Goal: Information Seeking & Learning: Find specific page/section

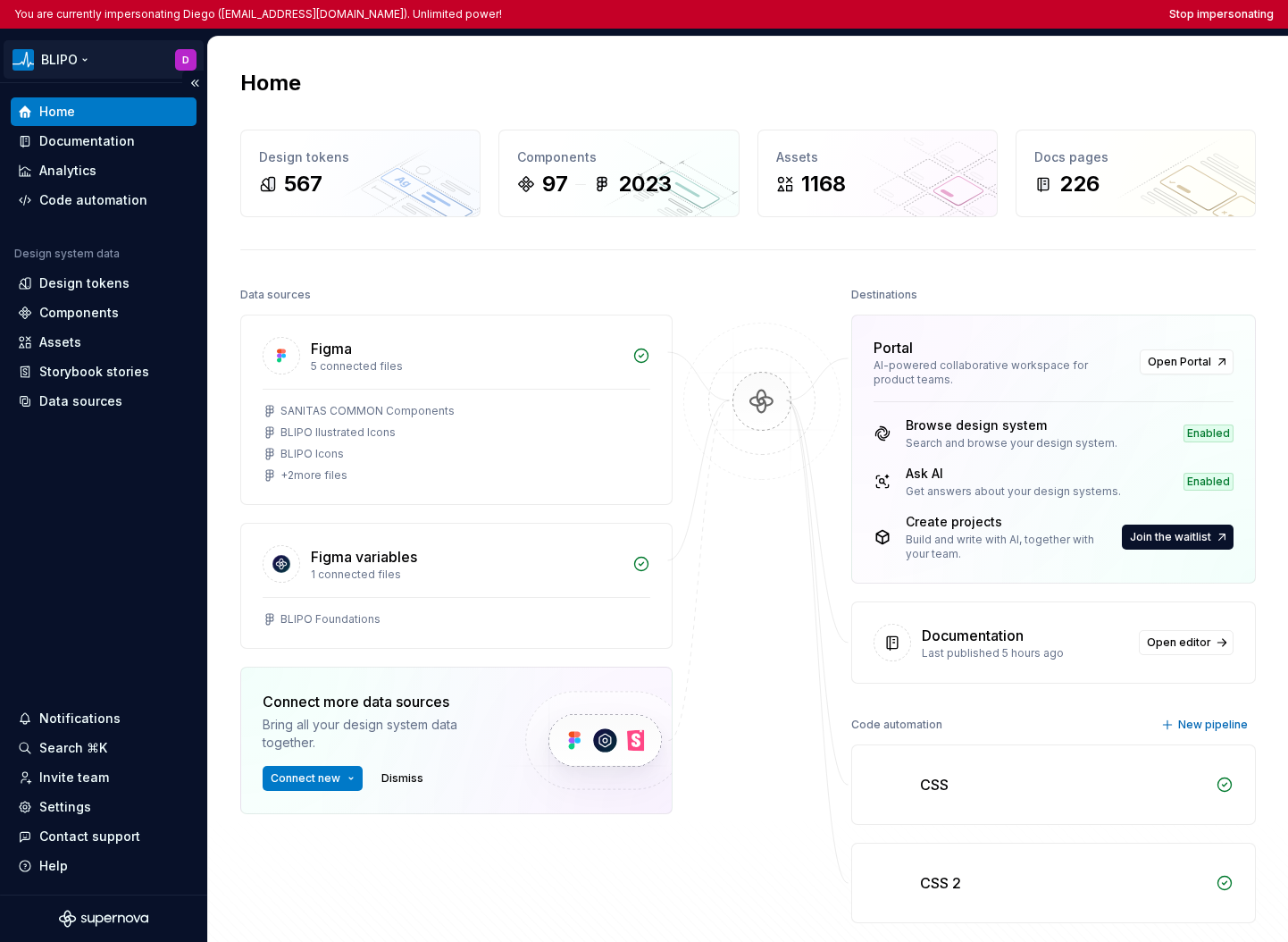
click at [100, 64] on html "You are currently impersonating Diego ([EMAIL_ADDRESS][DOMAIN_NAME]). Unlimited…" at bounding box center [644, 471] width 1288 height 942
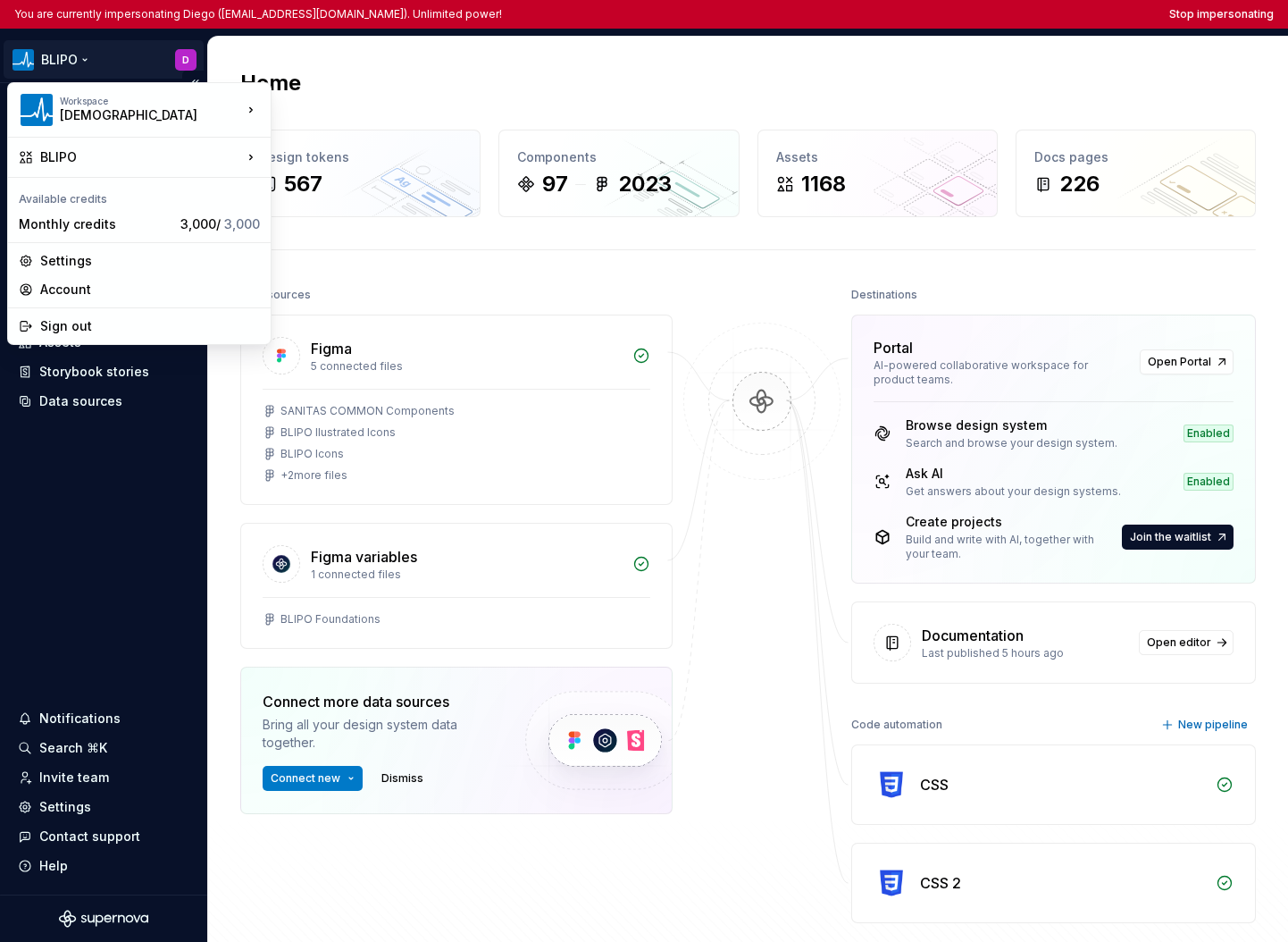
click at [113, 558] on html "You are currently impersonating Diego ([EMAIL_ADDRESS][DOMAIN_NAME]). Unlimited…" at bounding box center [644, 471] width 1288 height 942
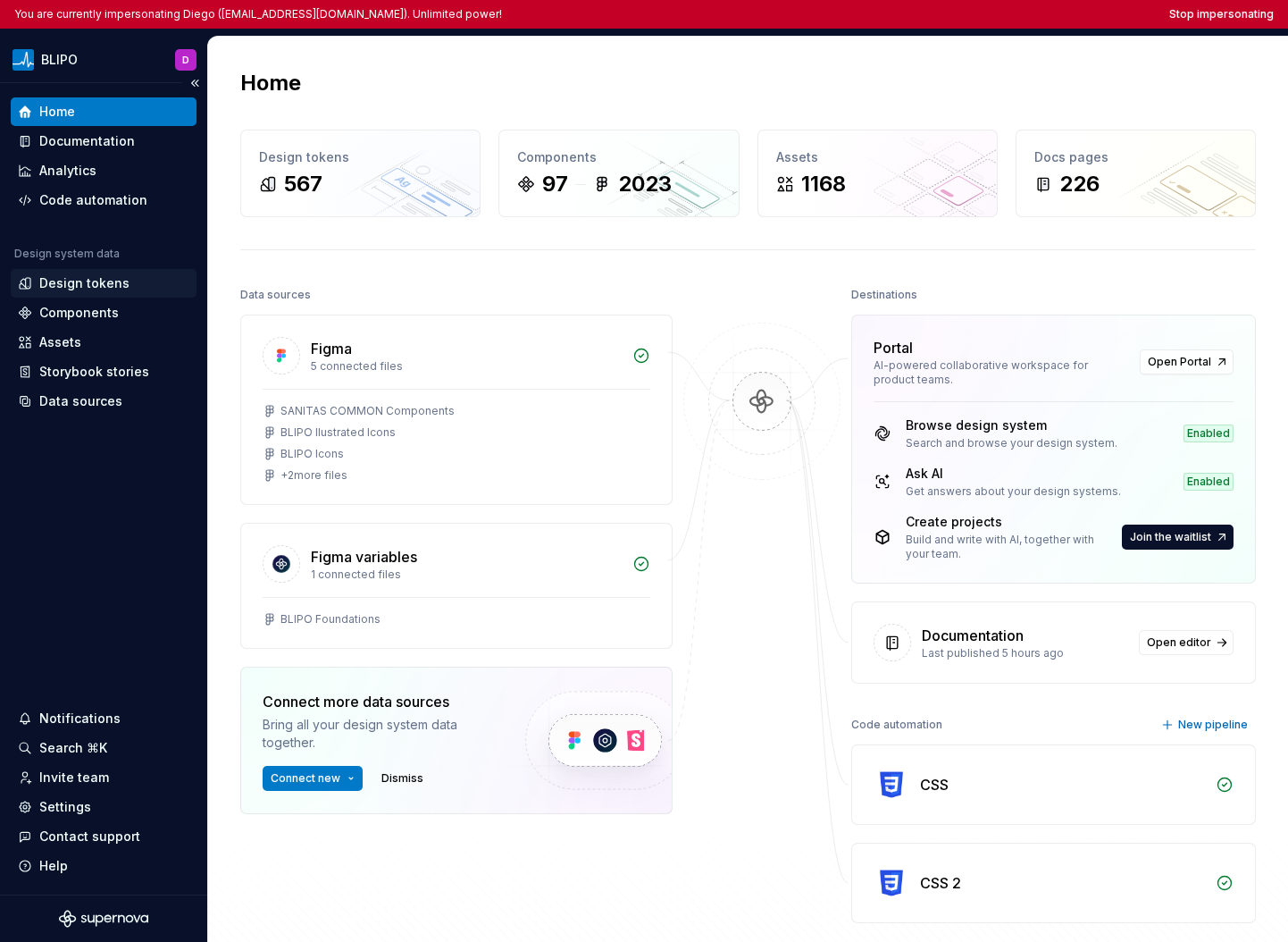
click at [106, 283] on div "Design tokens" at bounding box center [84, 283] width 90 height 18
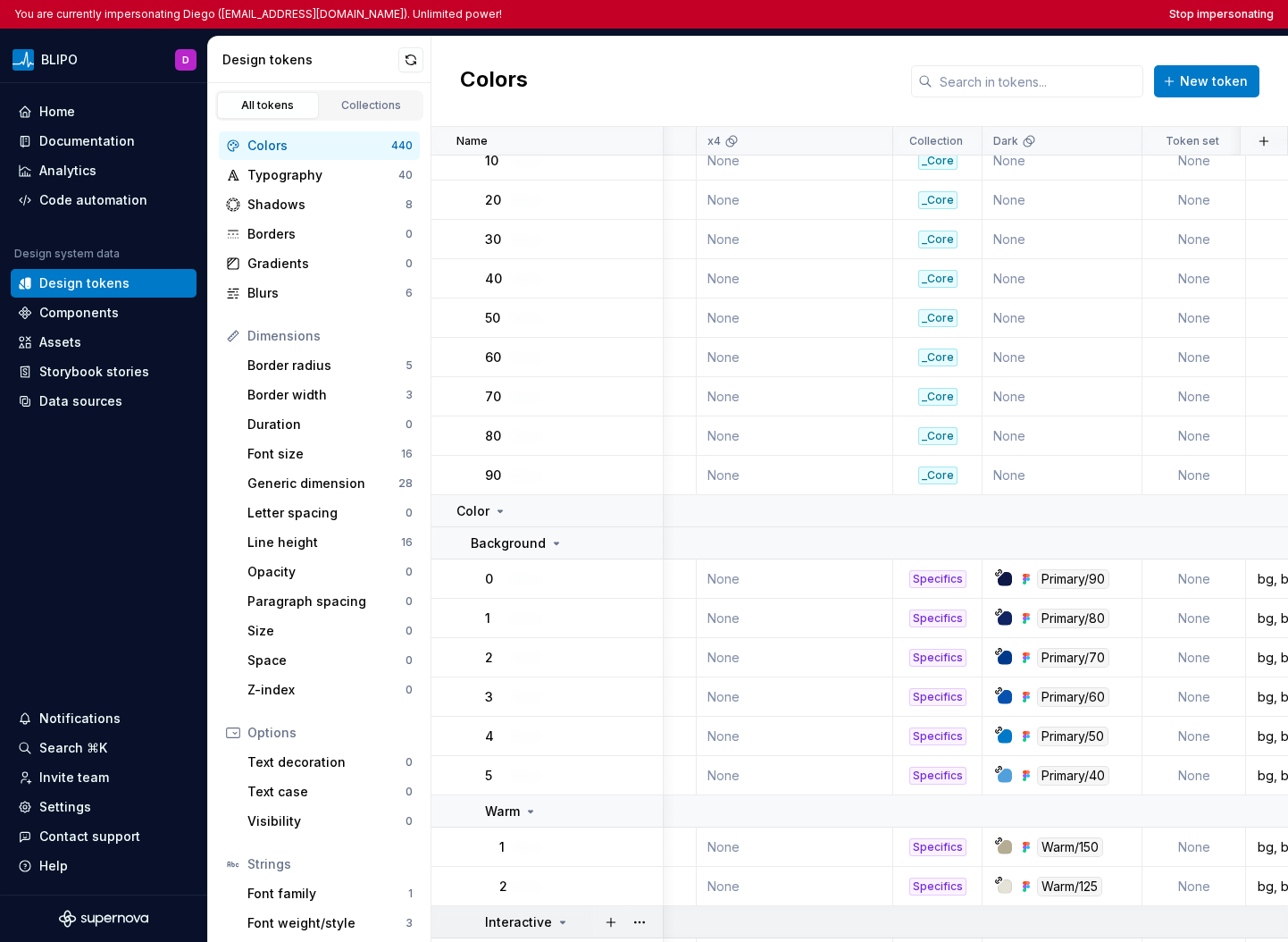
scroll to position [0, 557]
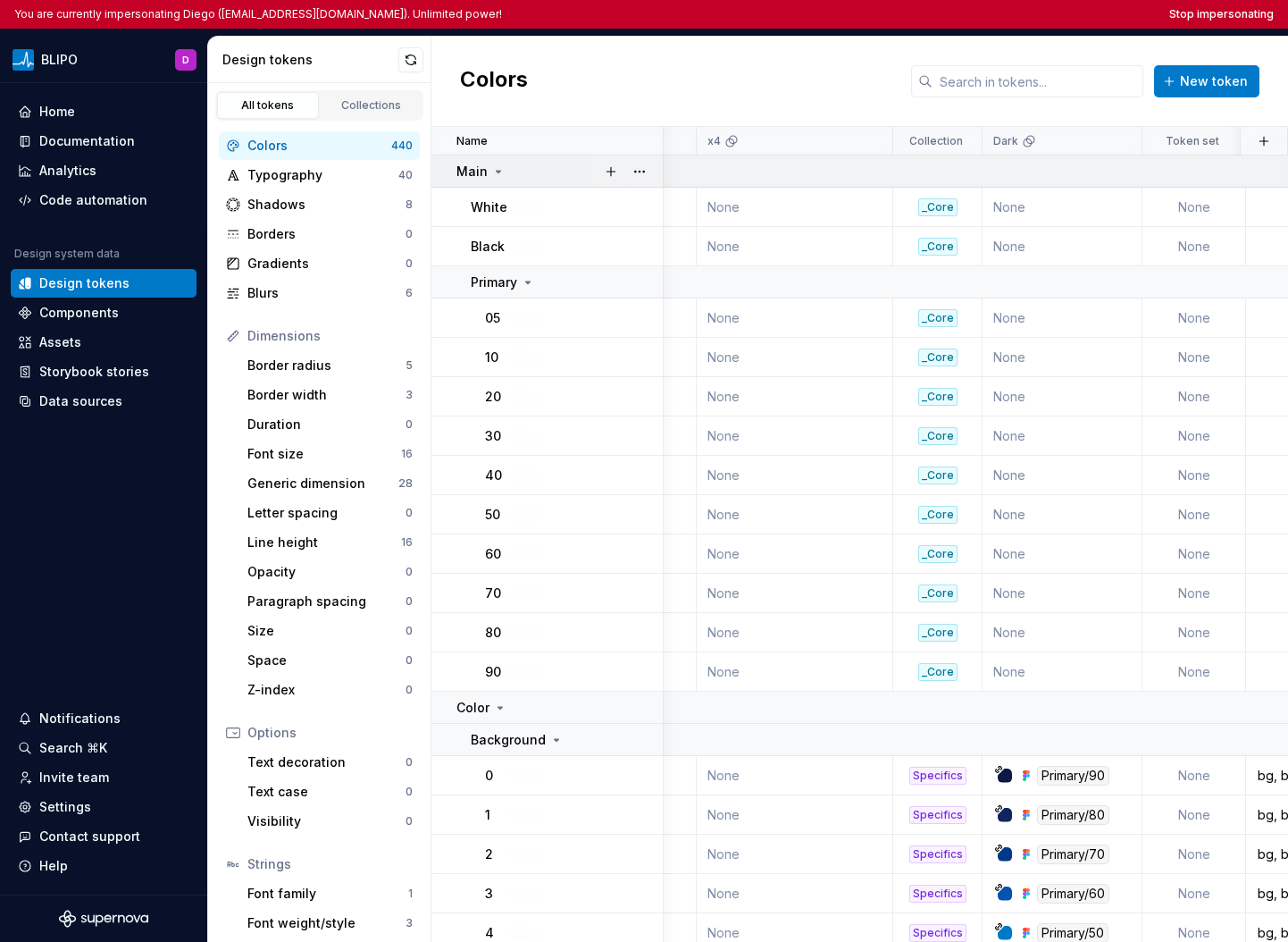
click at [484, 169] on p "Main" at bounding box center [471, 171] width 31 height 18
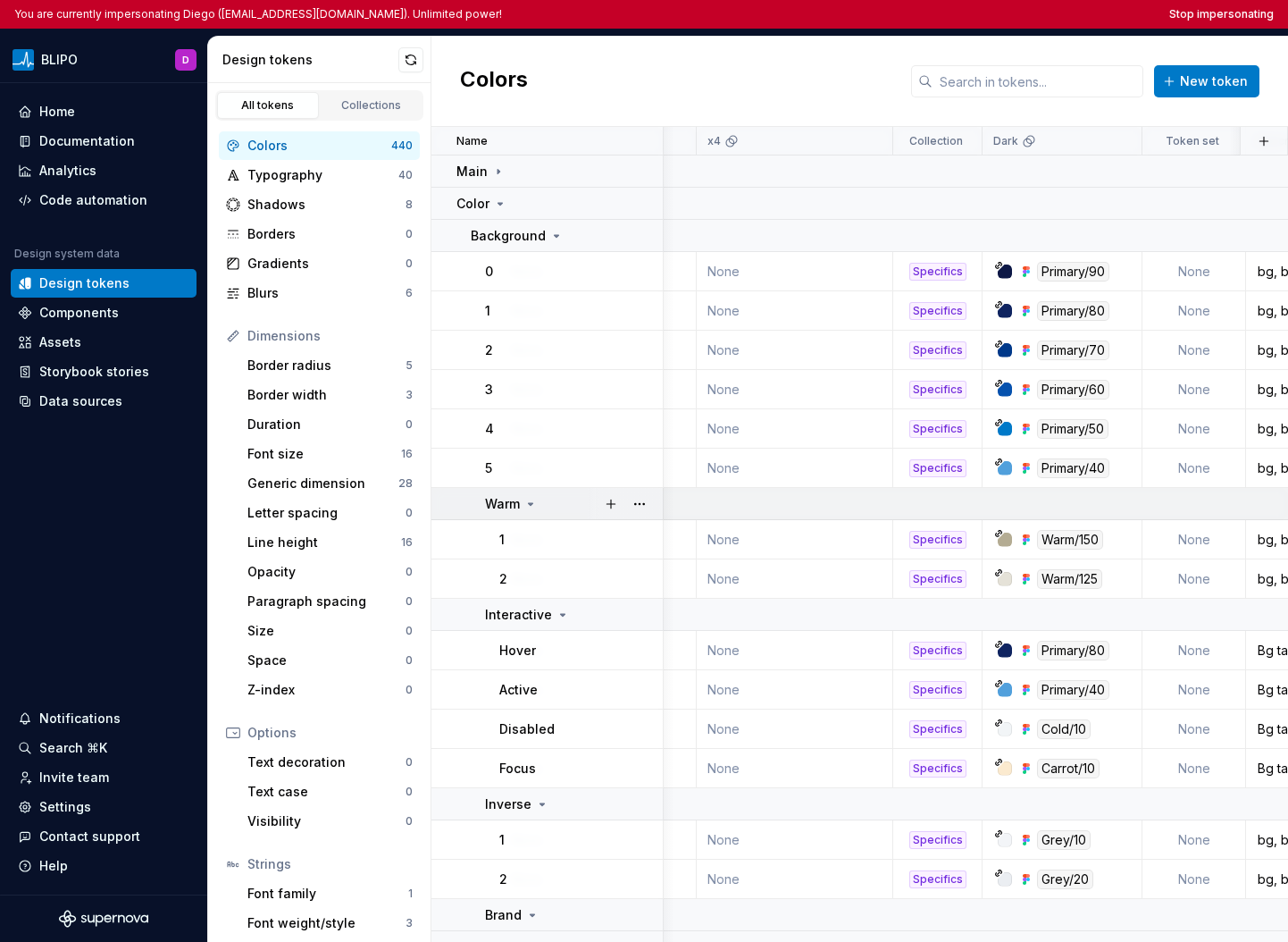
click at [531, 505] on icon at bounding box center [530, 503] width 14 height 14
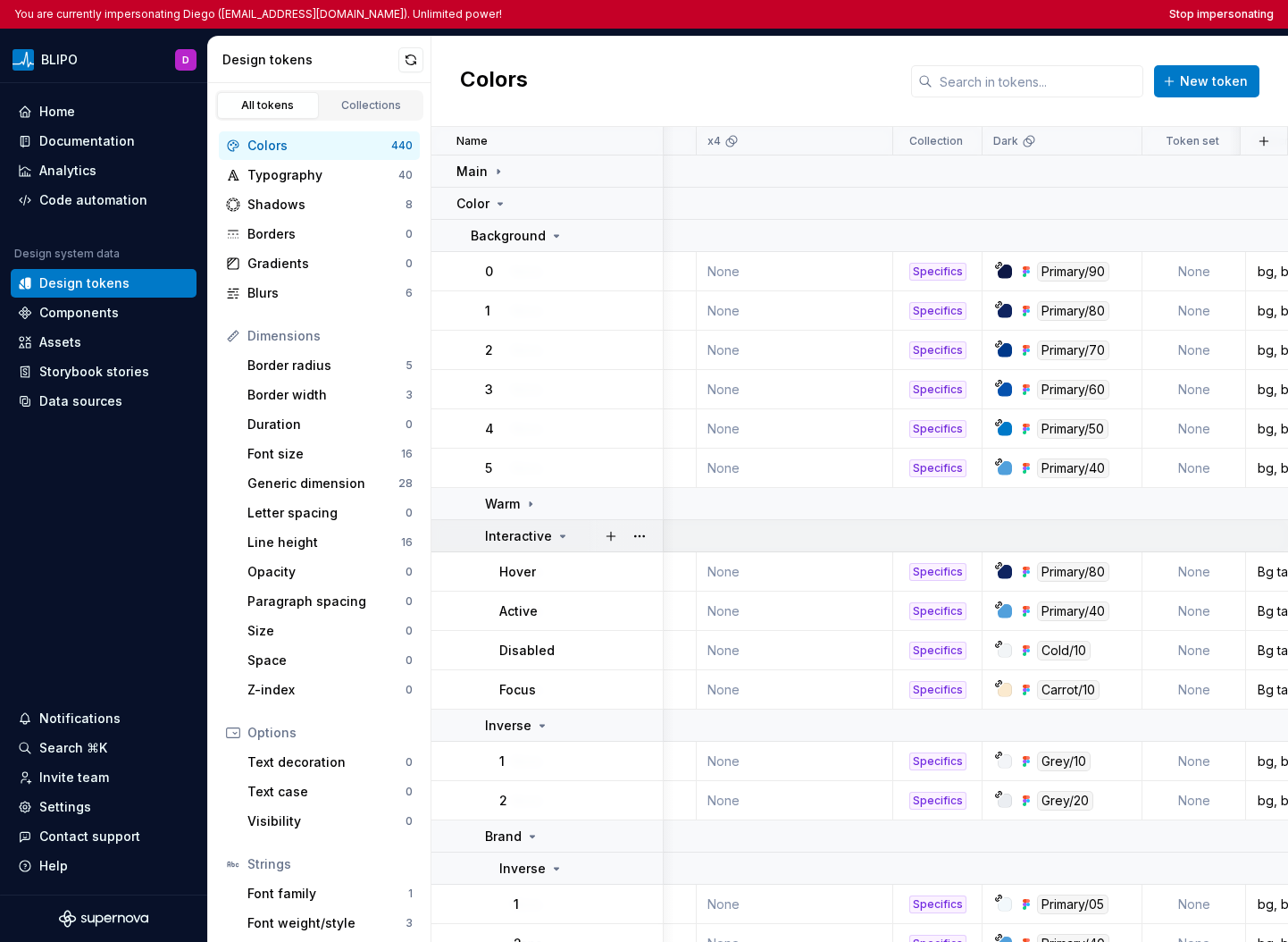
click at [561, 535] on icon at bounding box center [563, 536] width 5 height 2
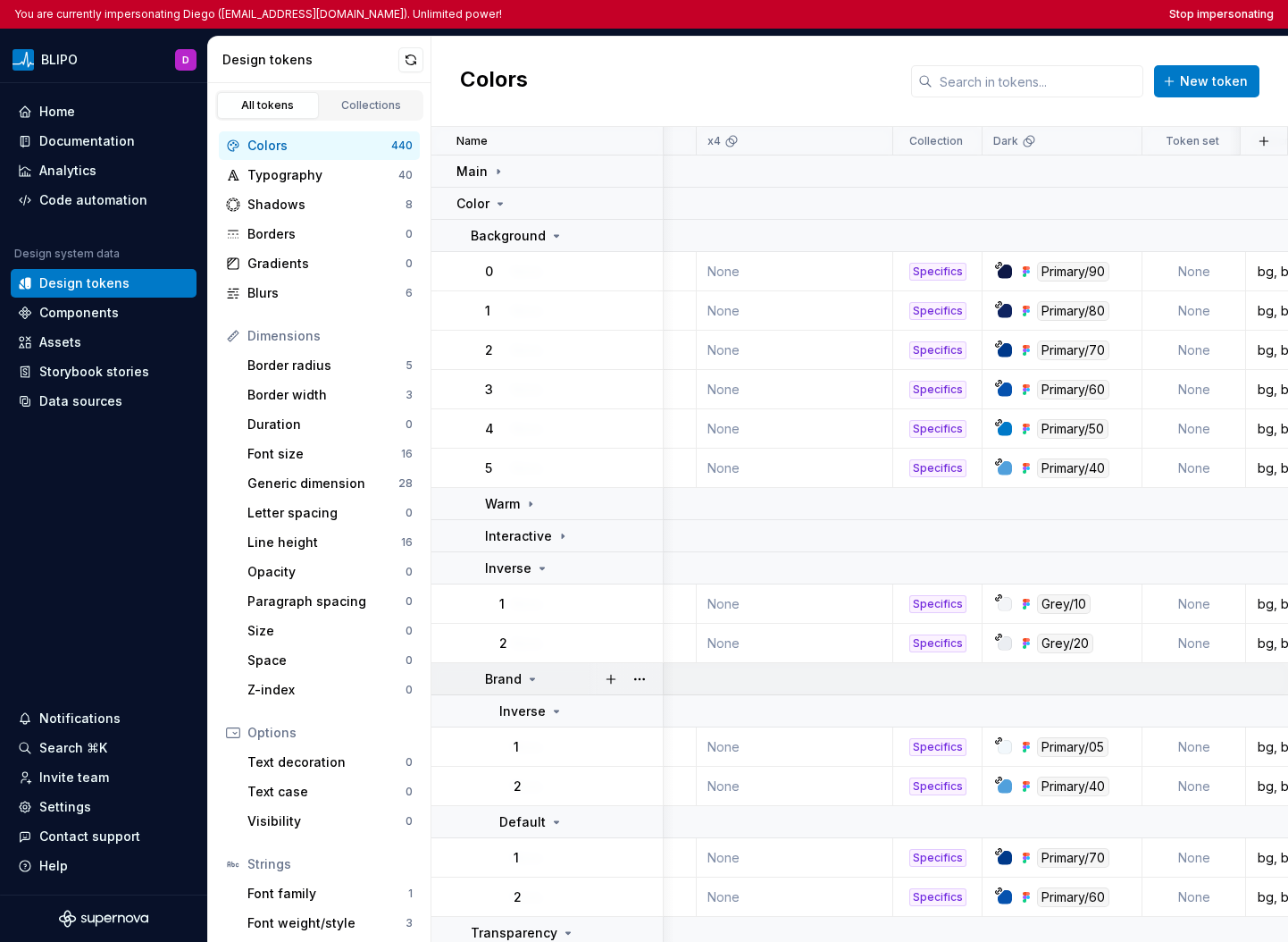
click at [548, 674] on div "Brand" at bounding box center [573, 678] width 177 height 18
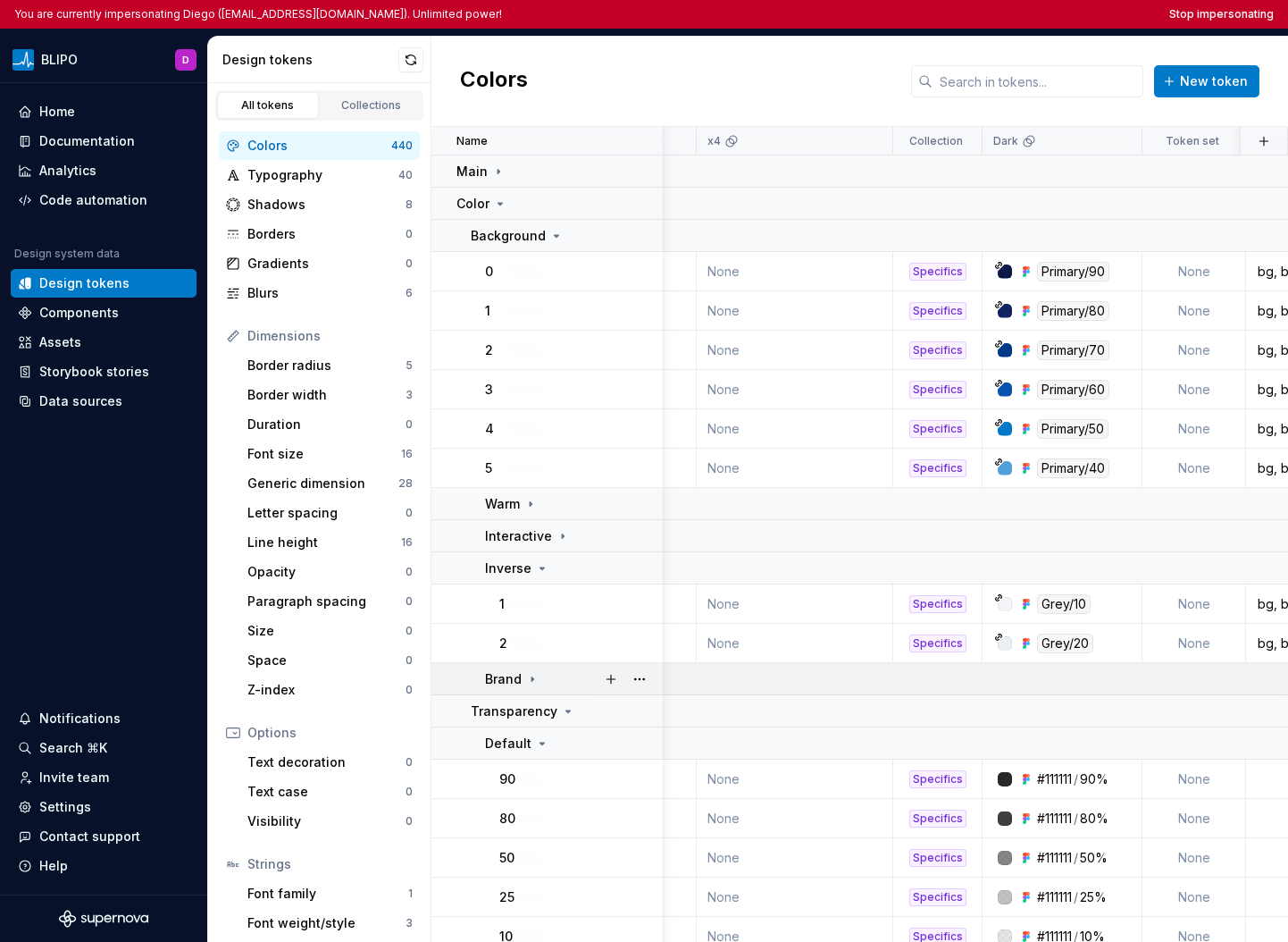
scroll to position [109, 557]
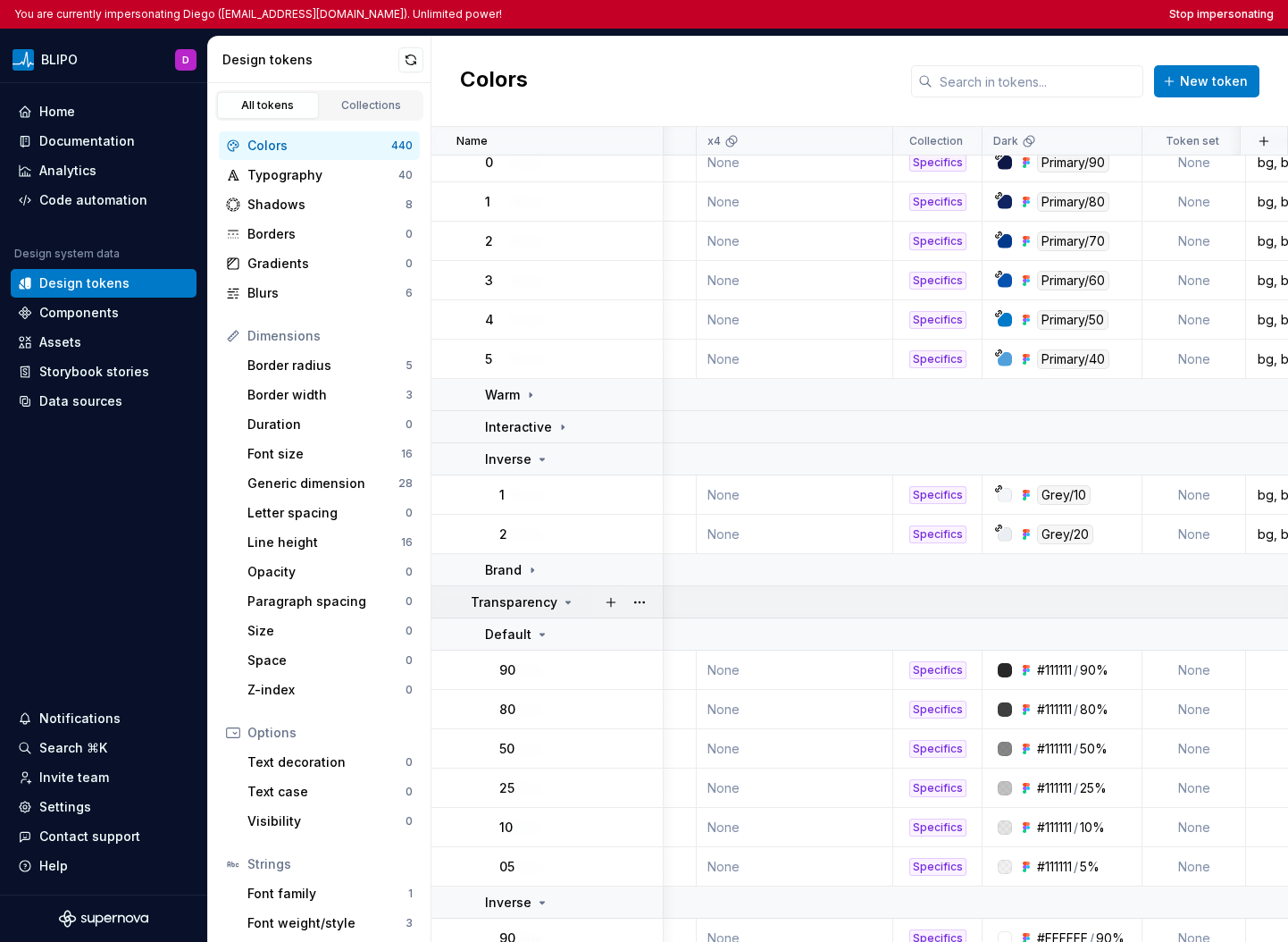
click at [561, 601] on icon at bounding box center [568, 601] width 14 height 14
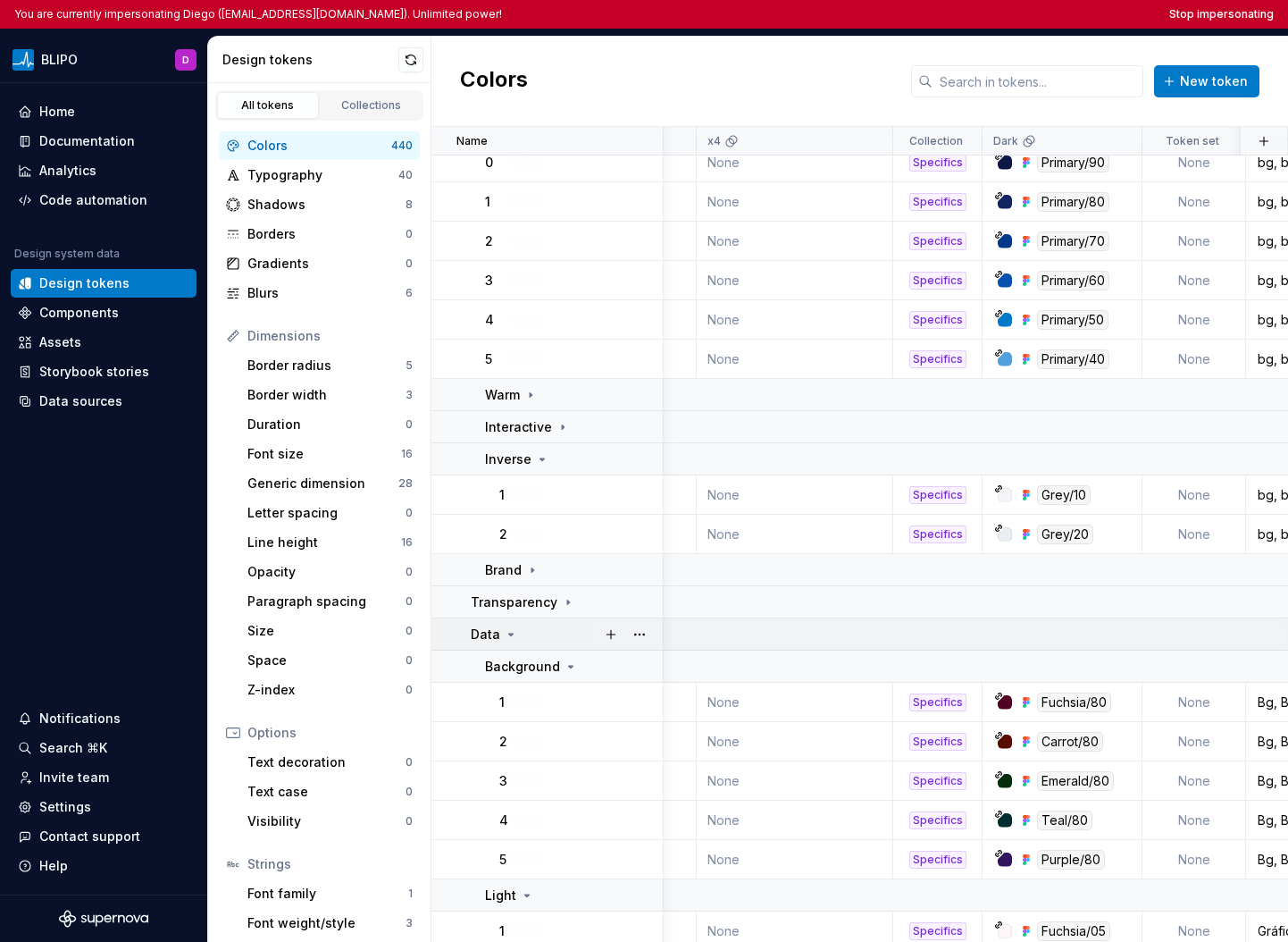
click at [544, 628] on div "Data" at bounding box center [566, 634] width 191 height 18
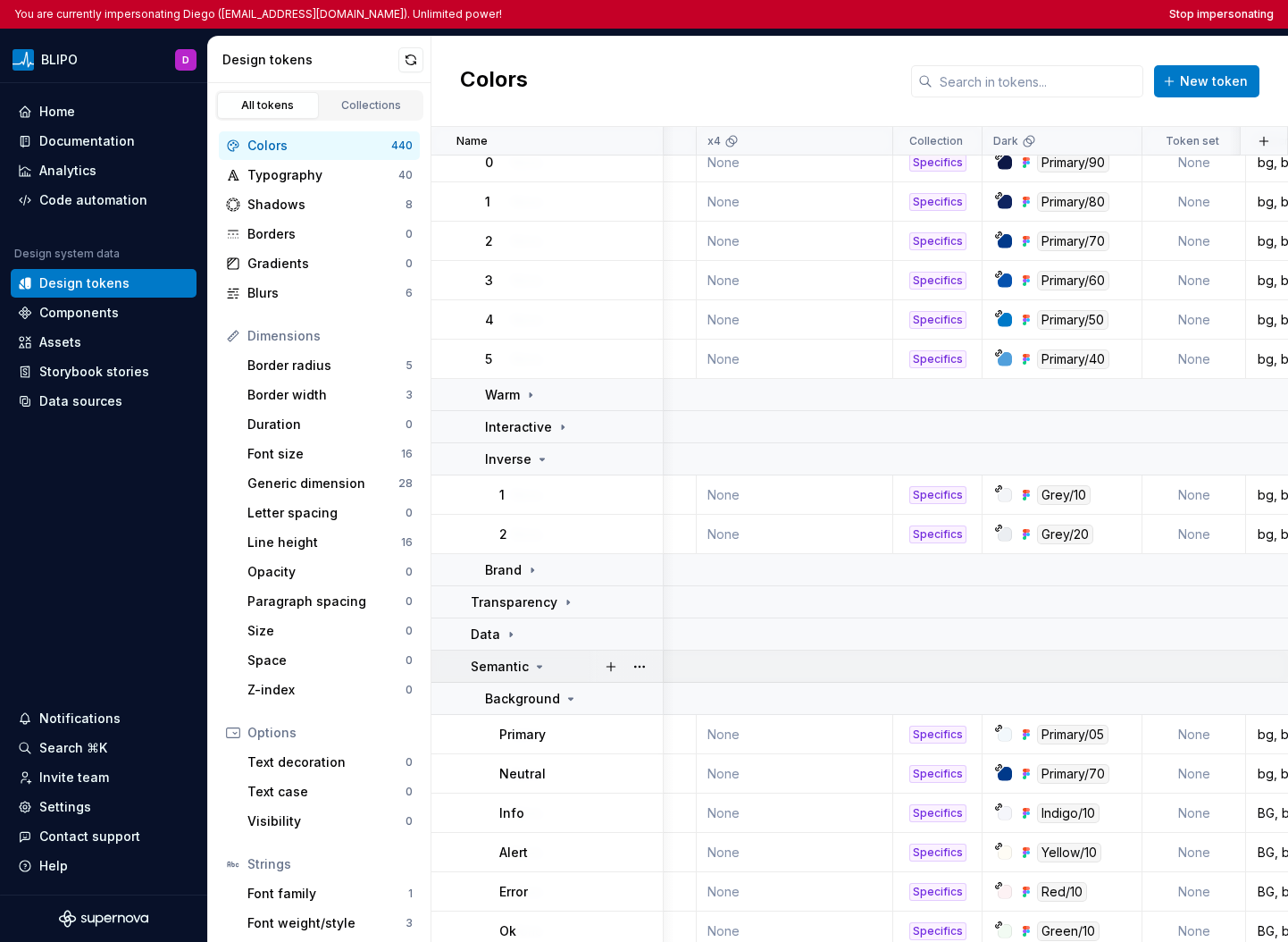
click at [543, 659] on icon at bounding box center [539, 666] width 14 height 14
click at [546, 703] on div "Border" at bounding box center [566, 698] width 191 height 18
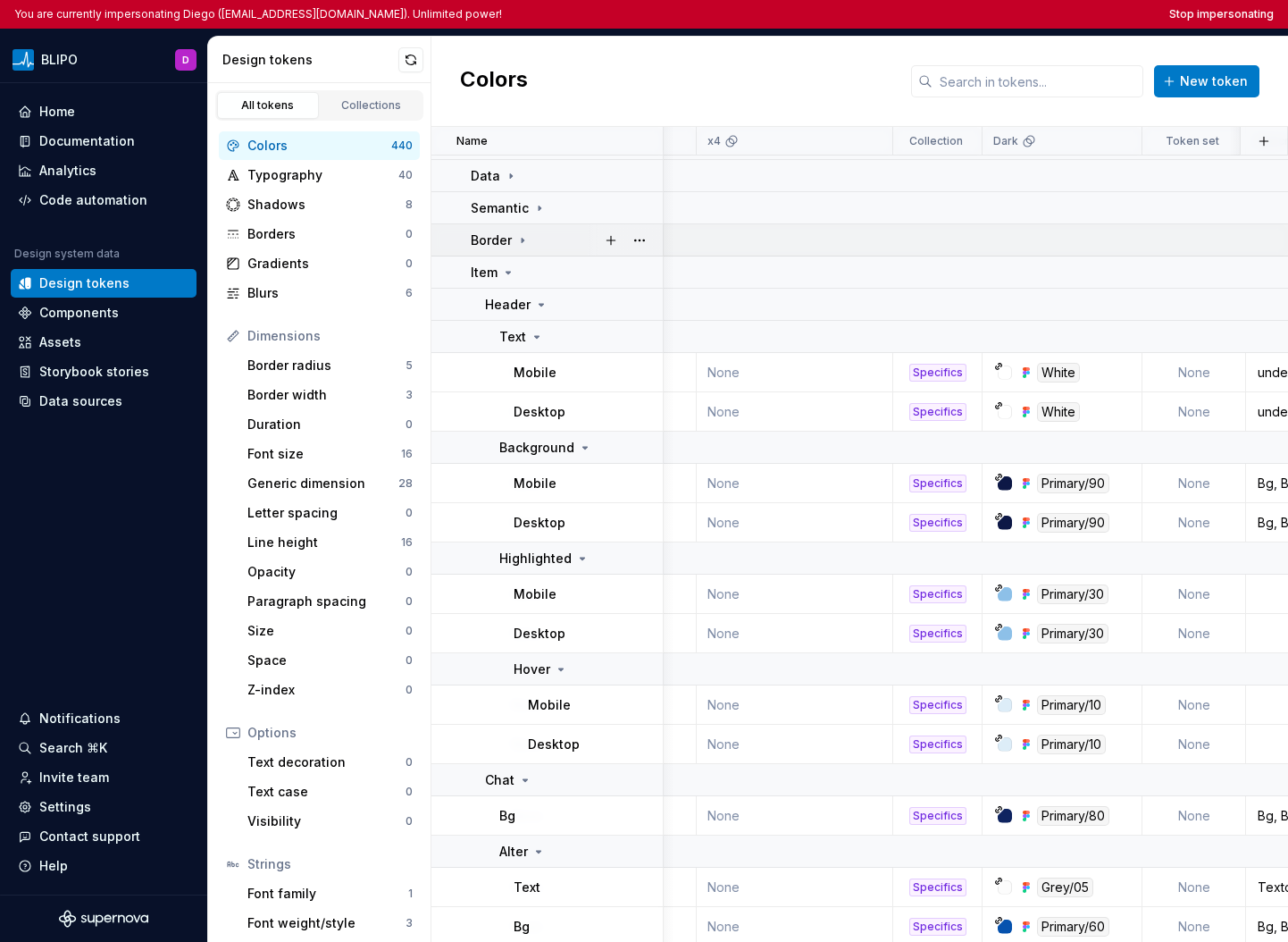
scroll to position [568, 557]
click at [523, 270] on div "Item" at bounding box center [566, 271] width 191 height 18
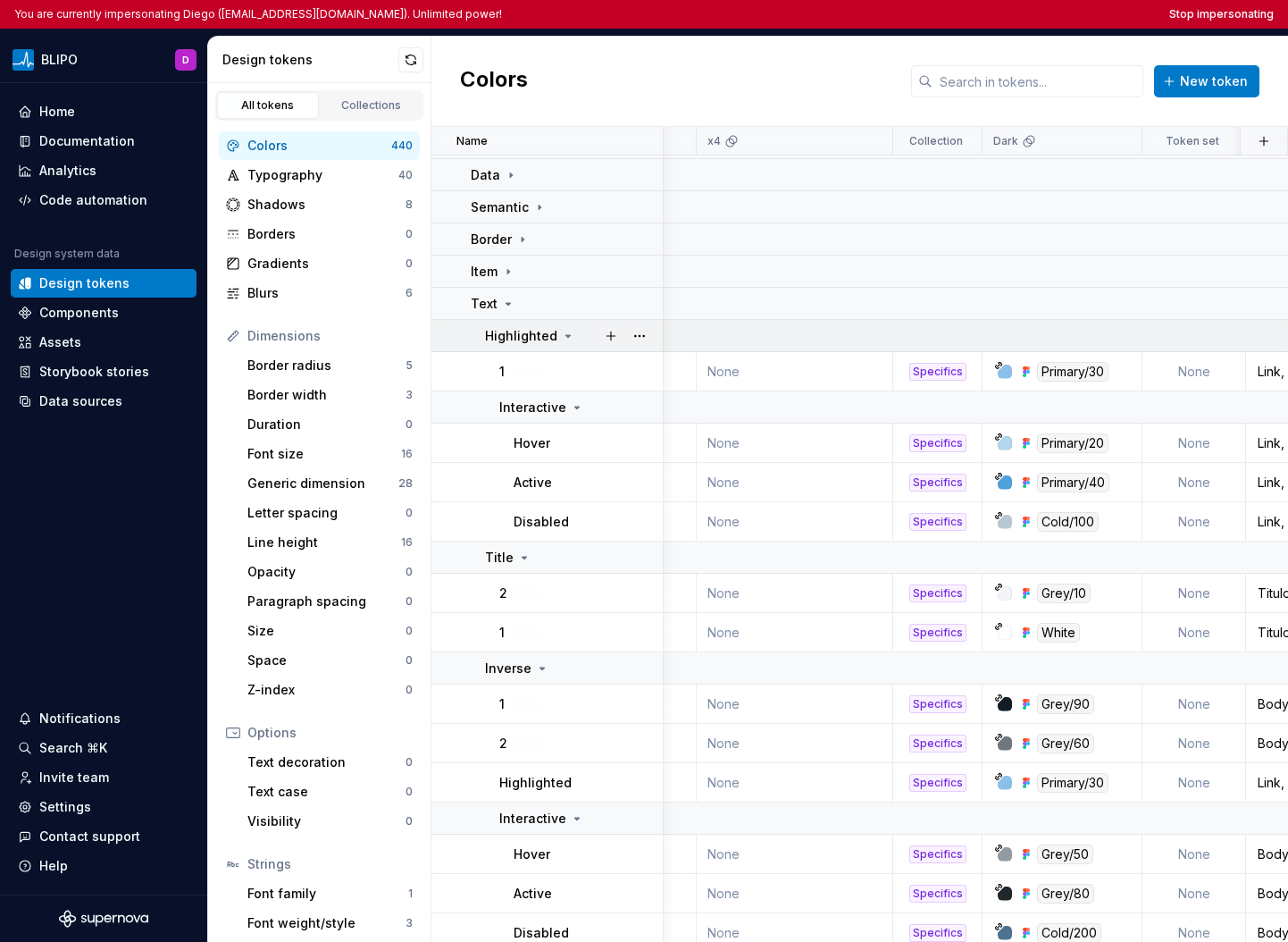
click at [518, 330] on p "Highlighted" at bounding box center [521, 336] width 72 height 18
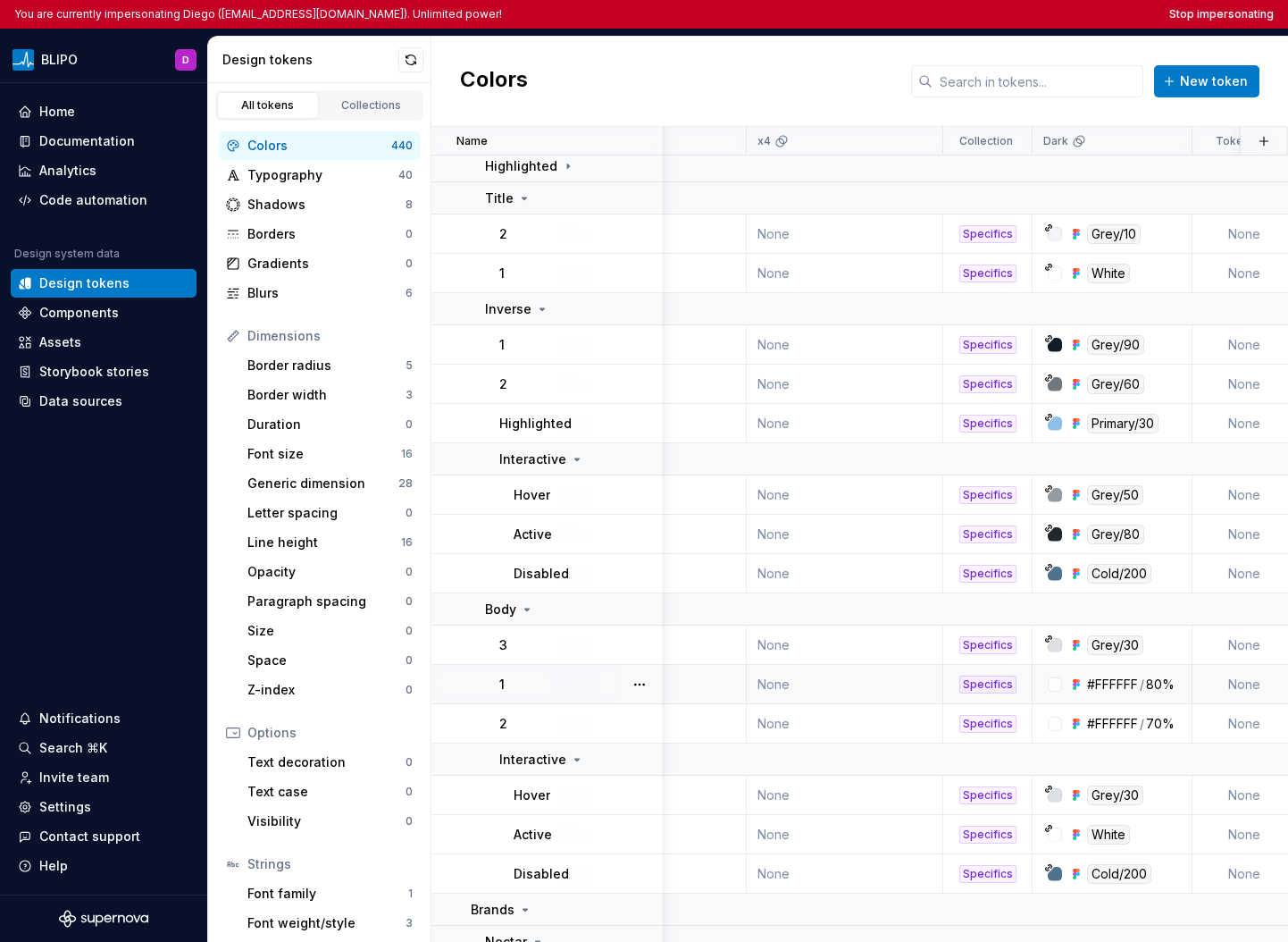
scroll to position [738, 0]
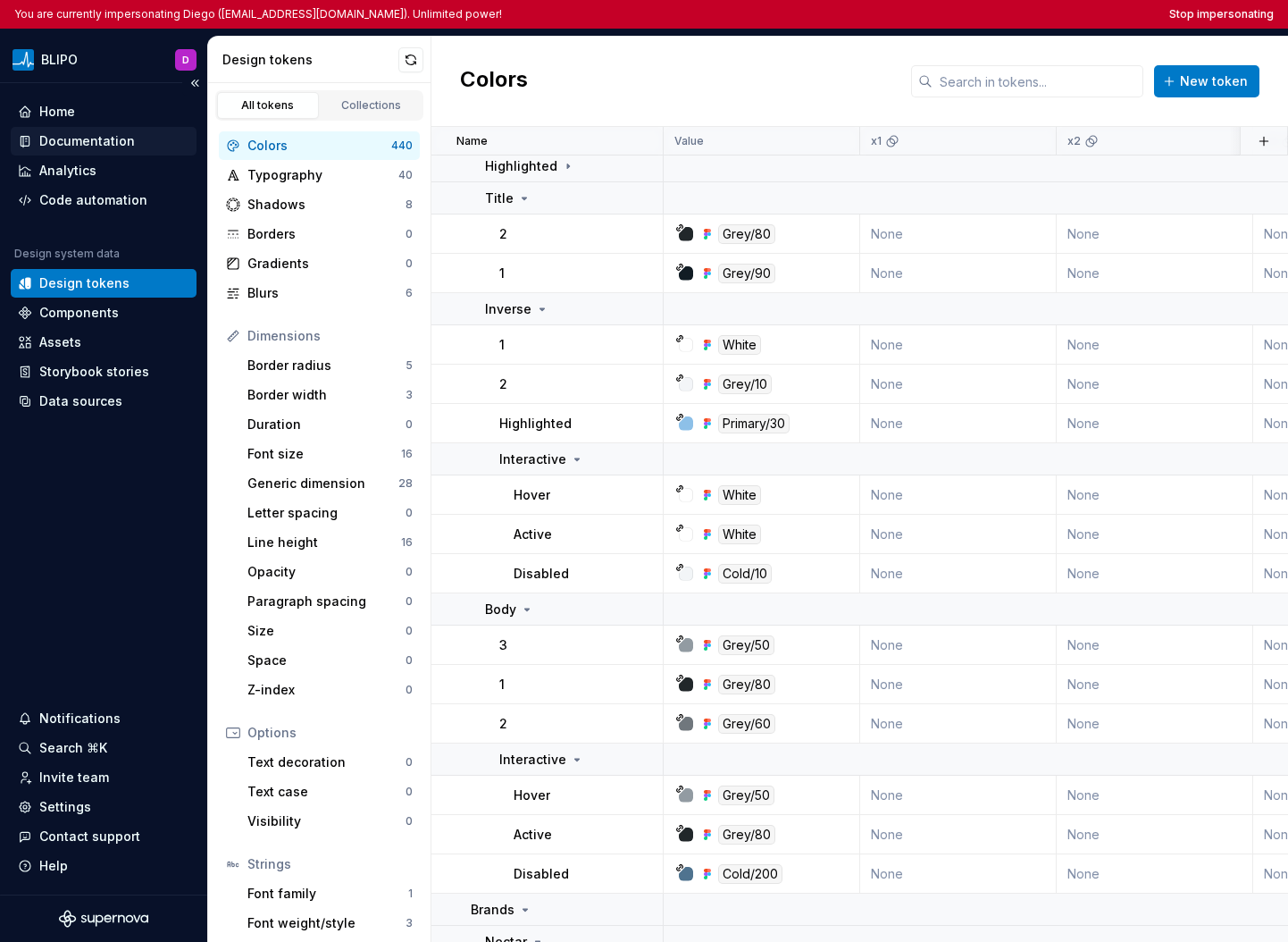
click at [108, 138] on div "Documentation" at bounding box center [87, 140] width 95 height 18
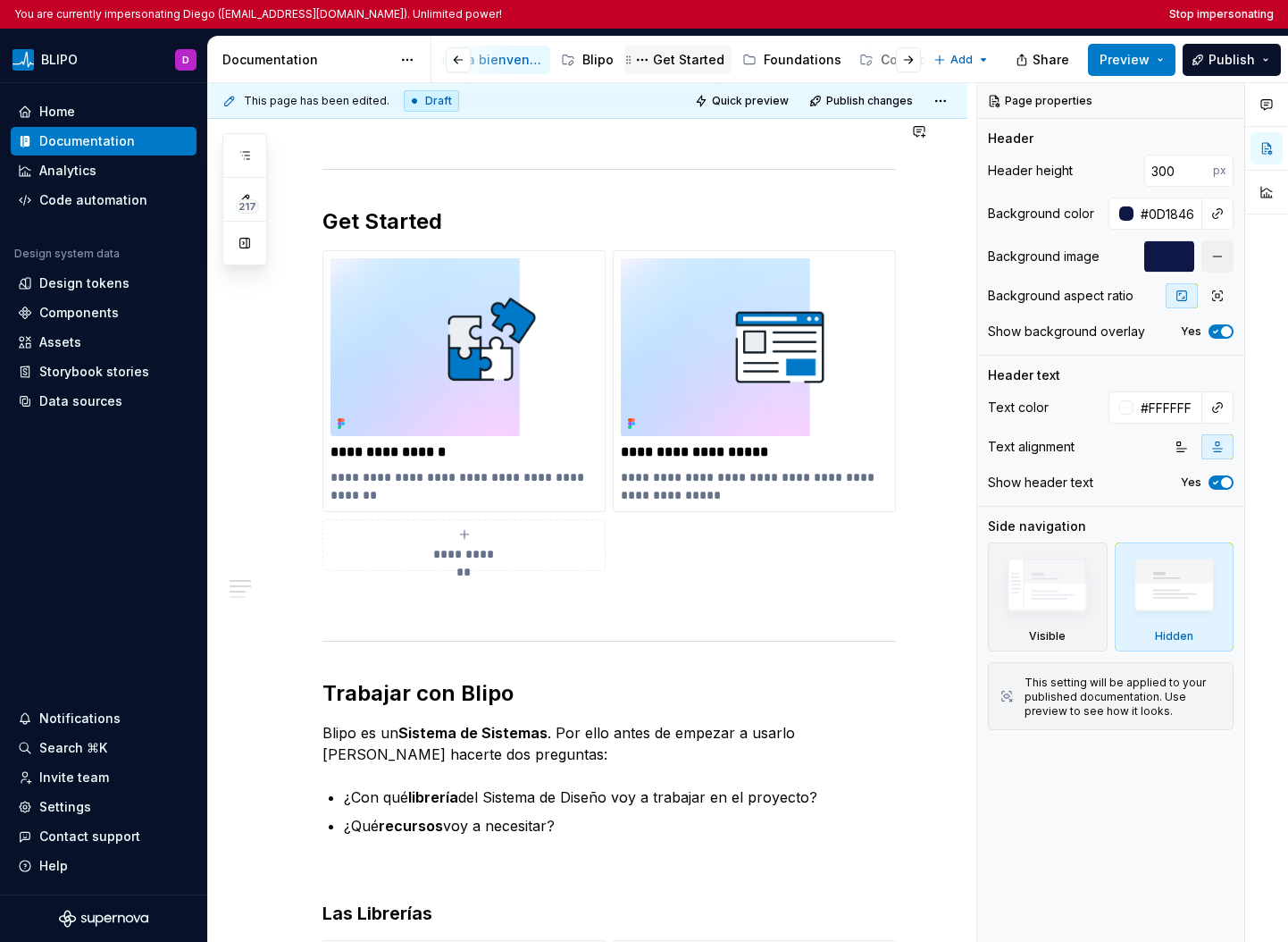
scroll to position [0, 80]
click at [784, 55] on div "Foundations" at bounding box center [798, 59] width 78 height 18
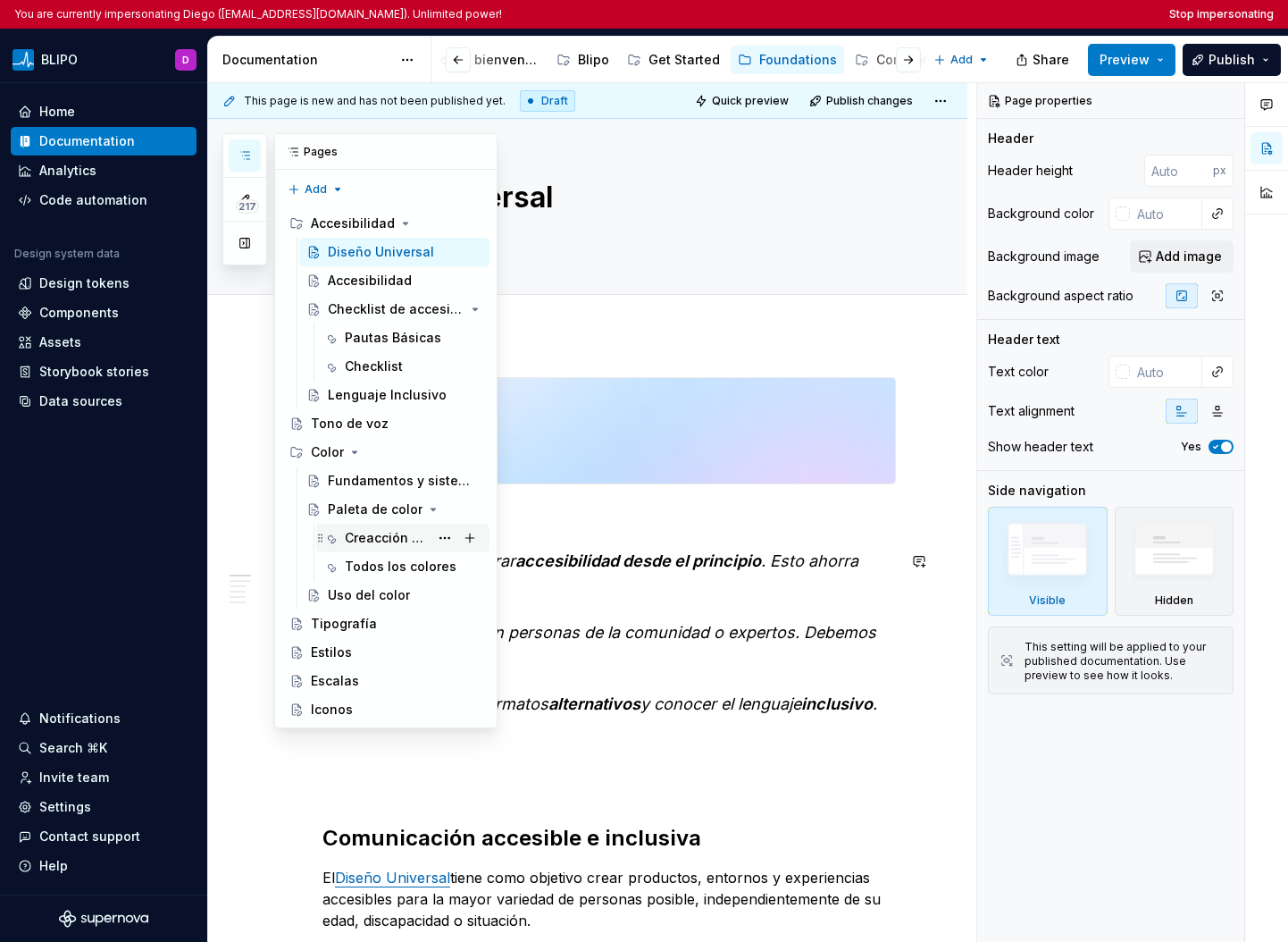
click at [362, 540] on div "Creacción de paletas" at bounding box center [387, 537] width 84 height 18
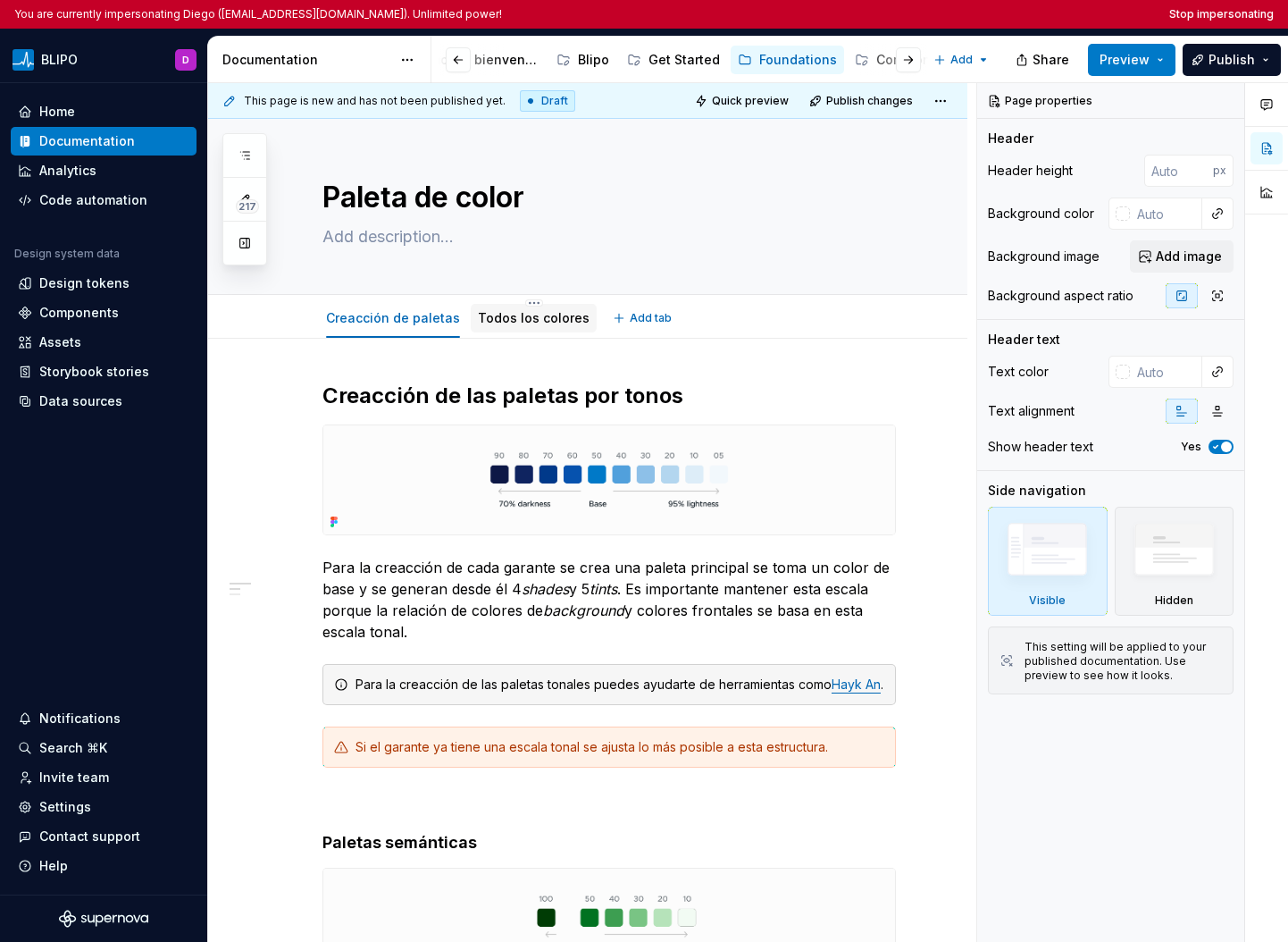
click at [502, 316] on link "Todos los colores" at bounding box center [533, 317] width 111 height 15
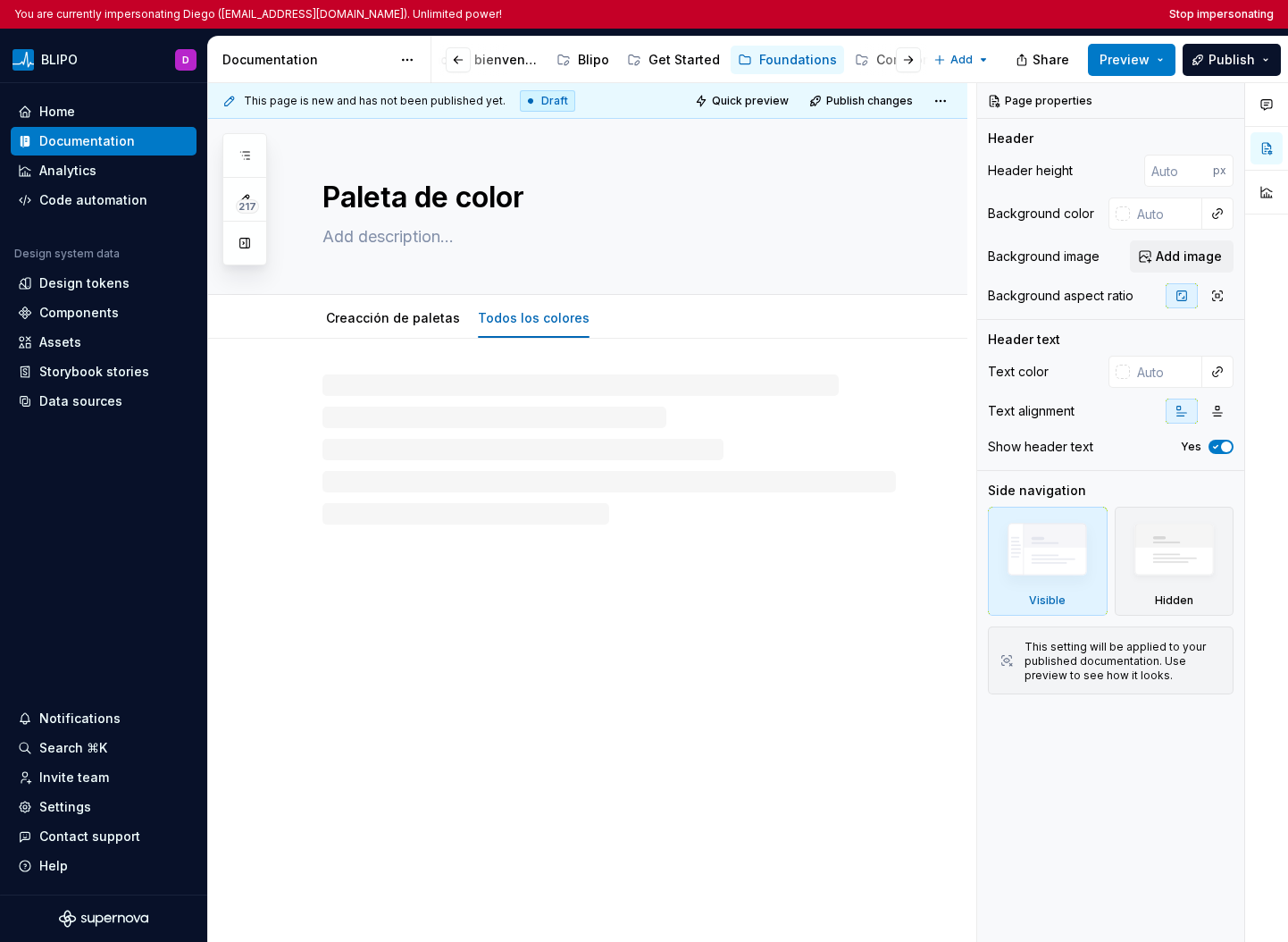
type textarea "*"
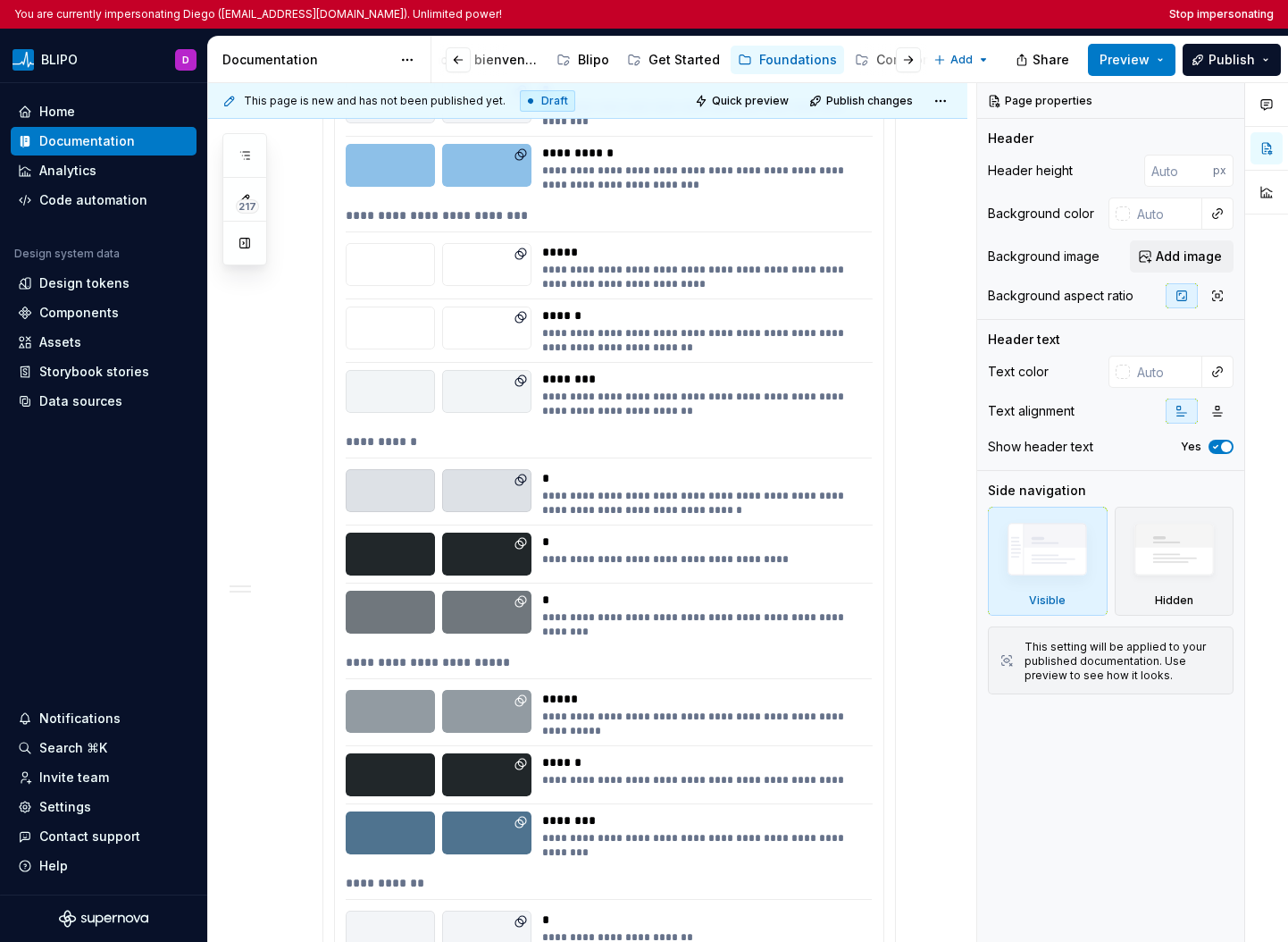
scroll to position [2537, 0]
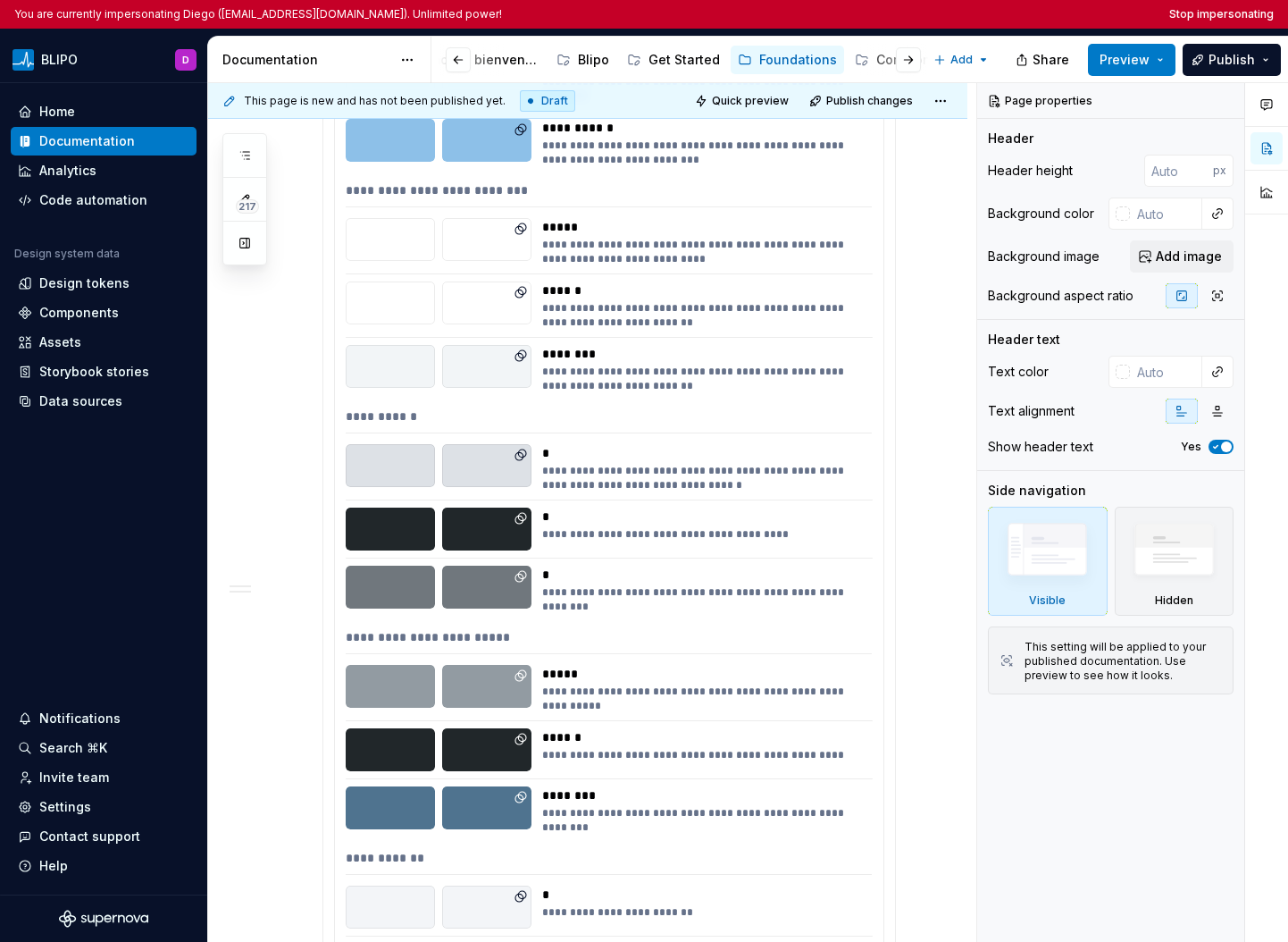
click at [476, 523] on div at bounding box center [487, 529] width 90 height 43
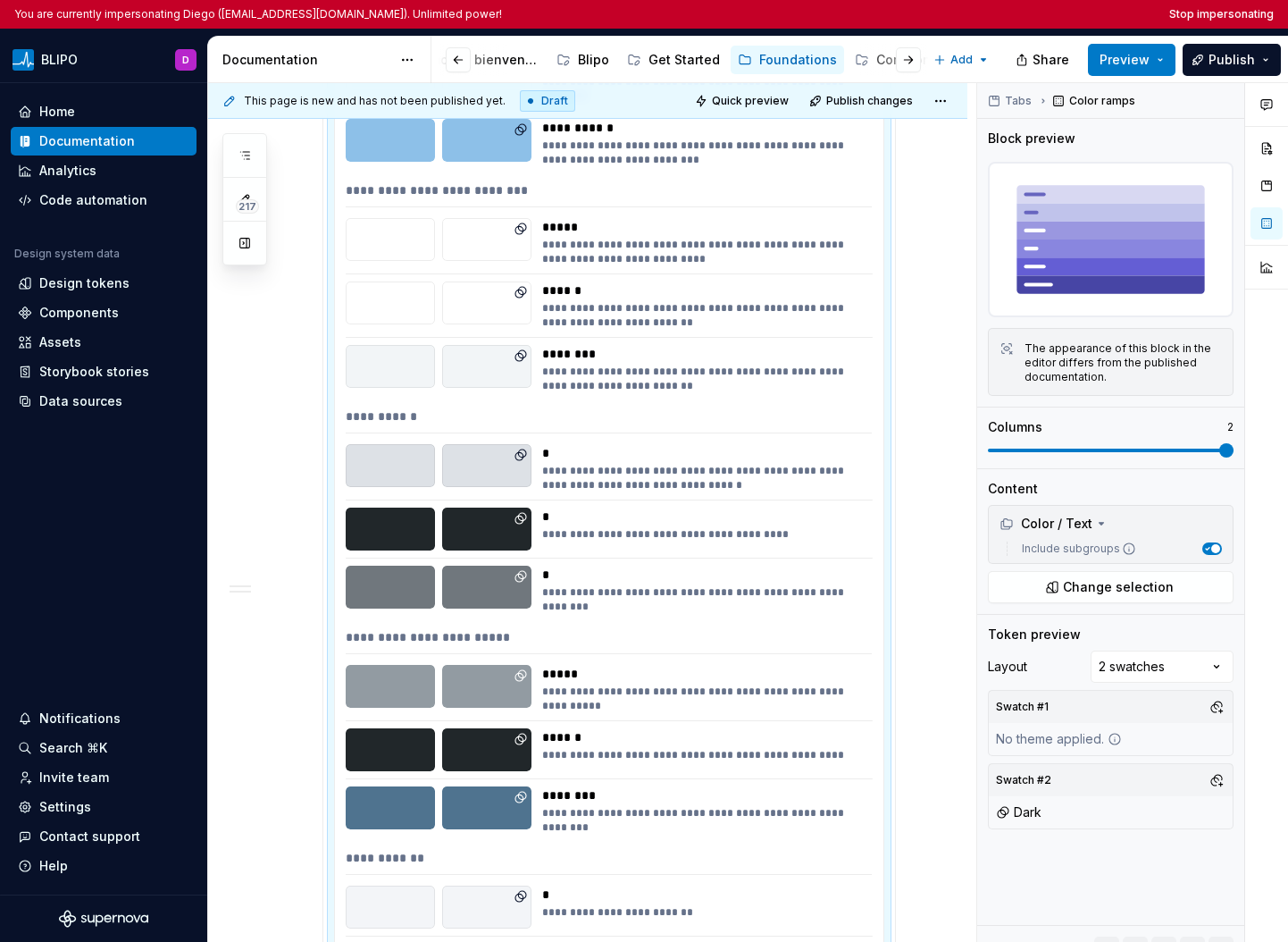
click at [626, 556] on div "**********" at bounding box center [609, 313] width 548 height 1367
click at [866, 780] on button "button" at bounding box center [1216, 779] width 25 height 25
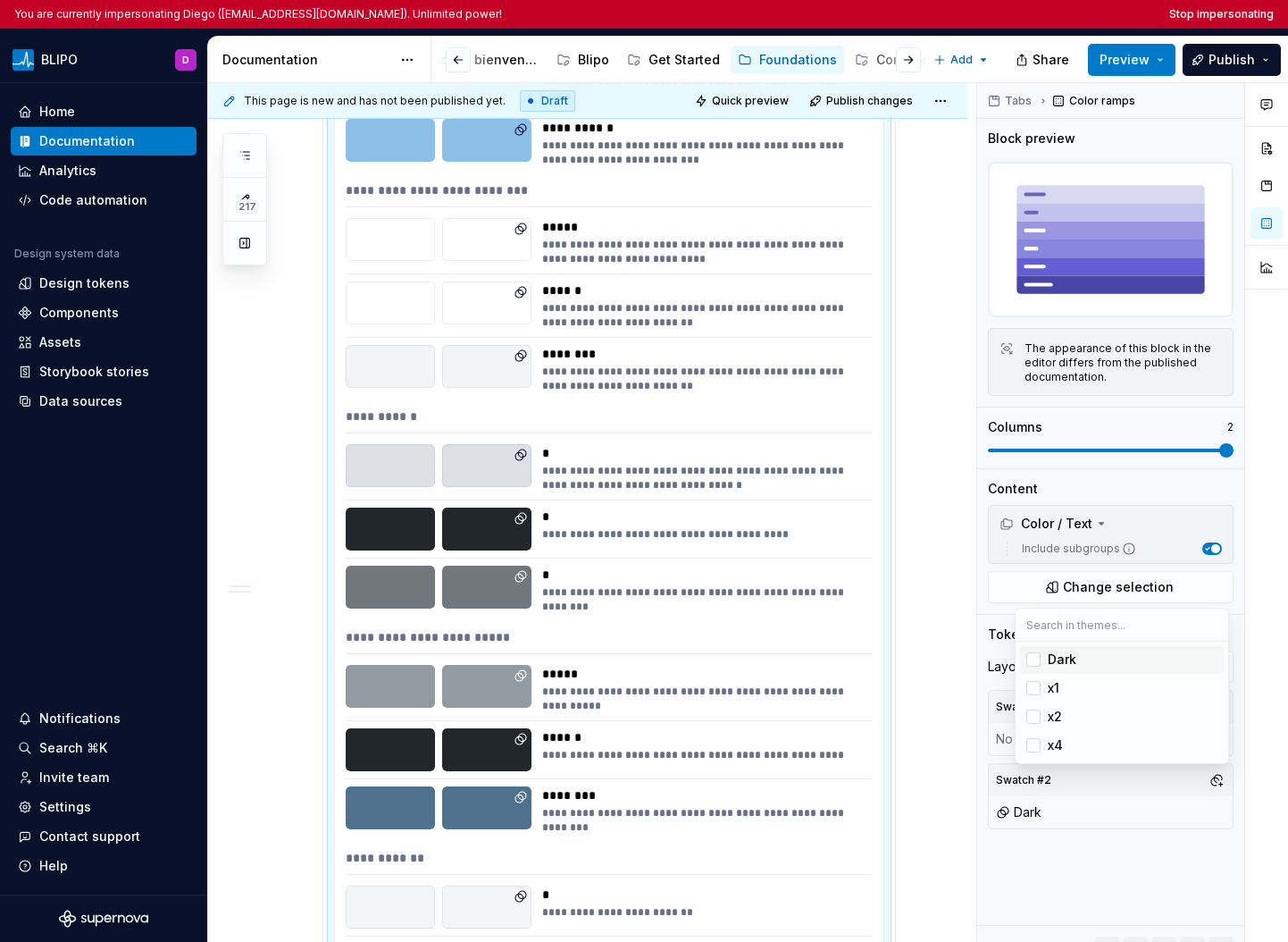
click at [866, 874] on div "Comments Open comments No comments yet Select ‘Comment’ from the block context …" at bounding box center [1133, 527] width 311 height 888
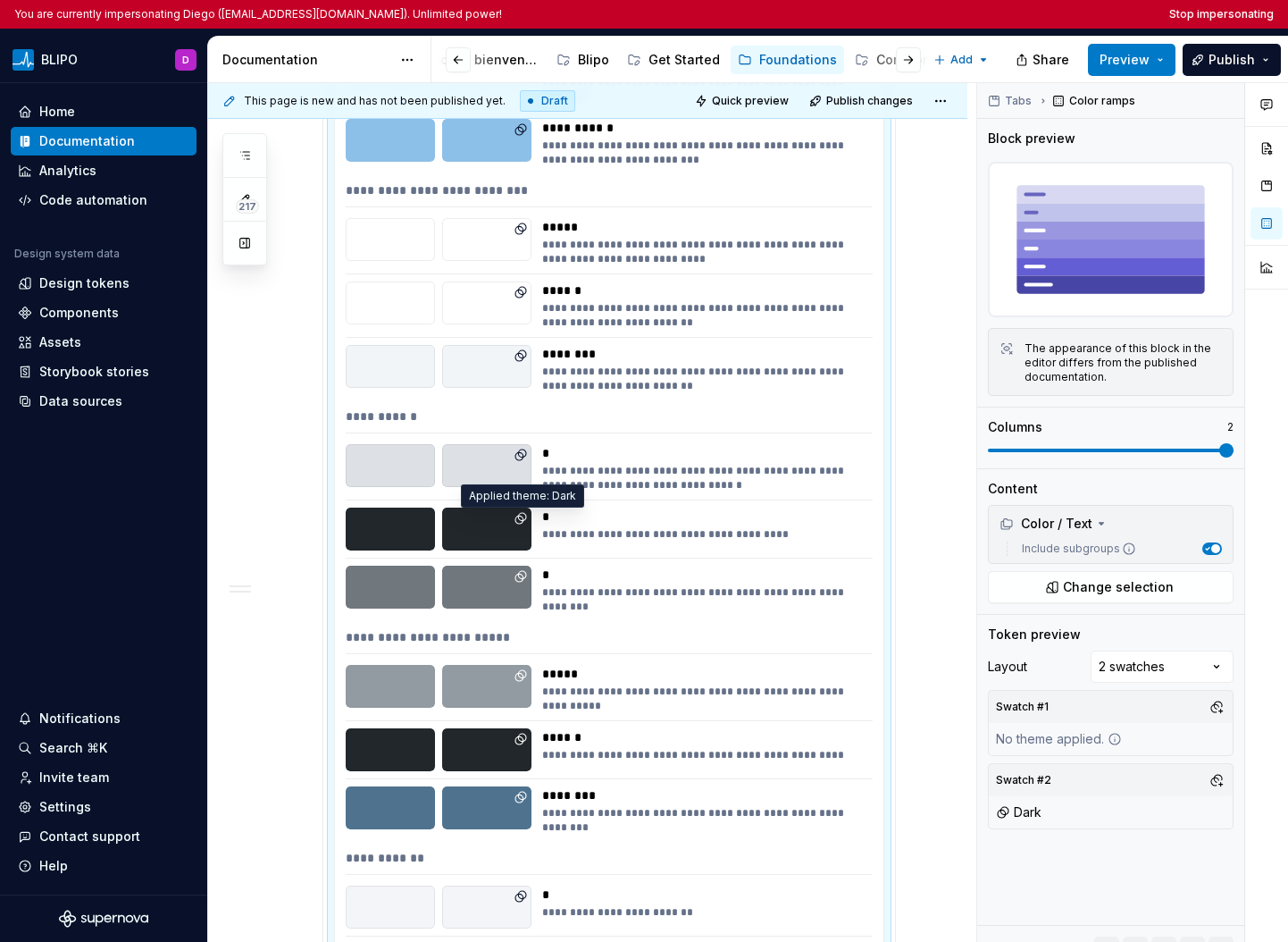
click at [517, 520] on icon at bounding box center [520, 517] width 14 height 14
click at [466, 524] on div at bounding box center [487, 529] width 90 height 43
click at [91, 285] on div "Design tokens" at bounding box center [84, 283] width 90 height 18
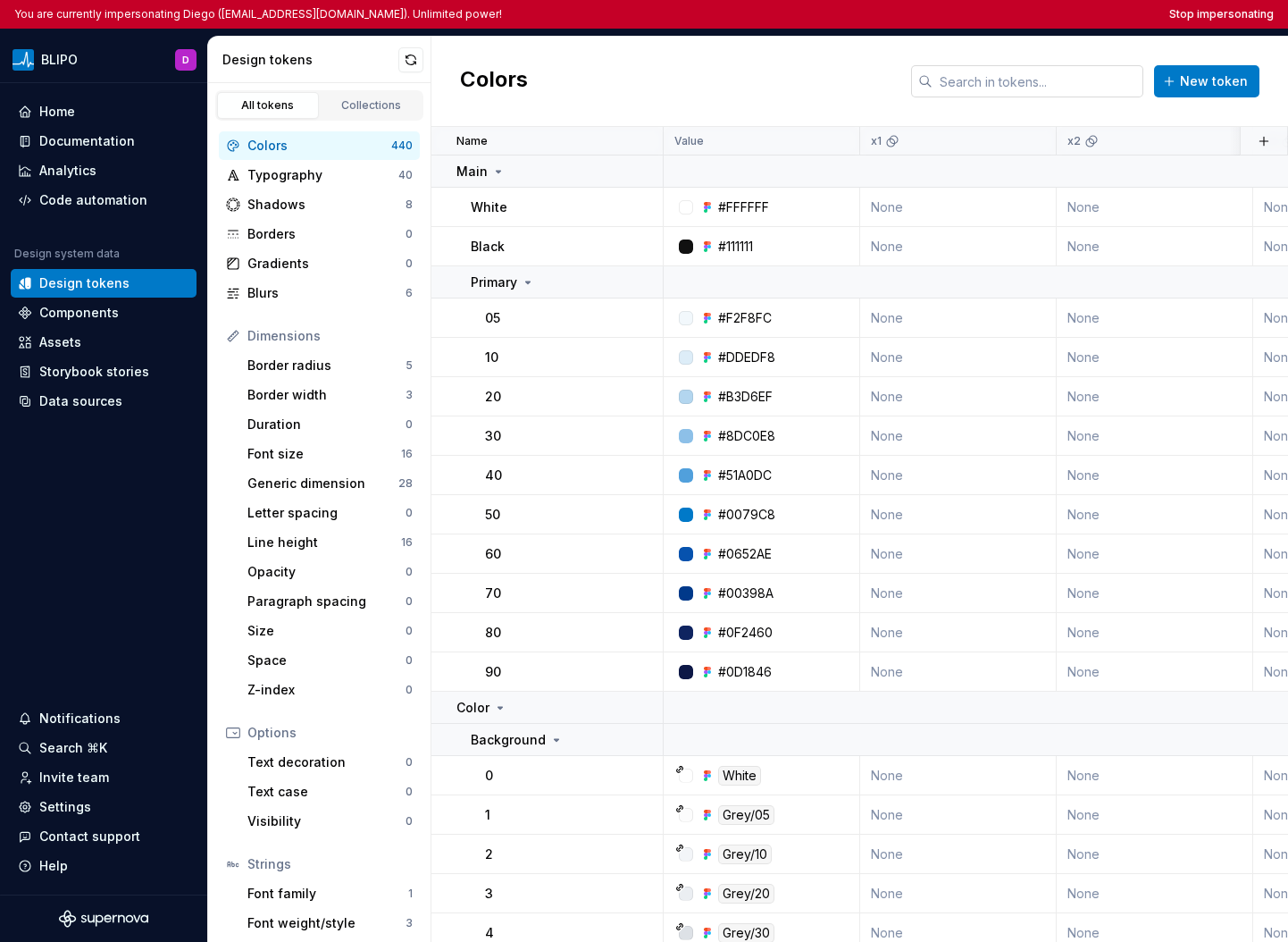
click at [866, 83] on input "text" at bounding box center [1037, 81] width 210 height 32
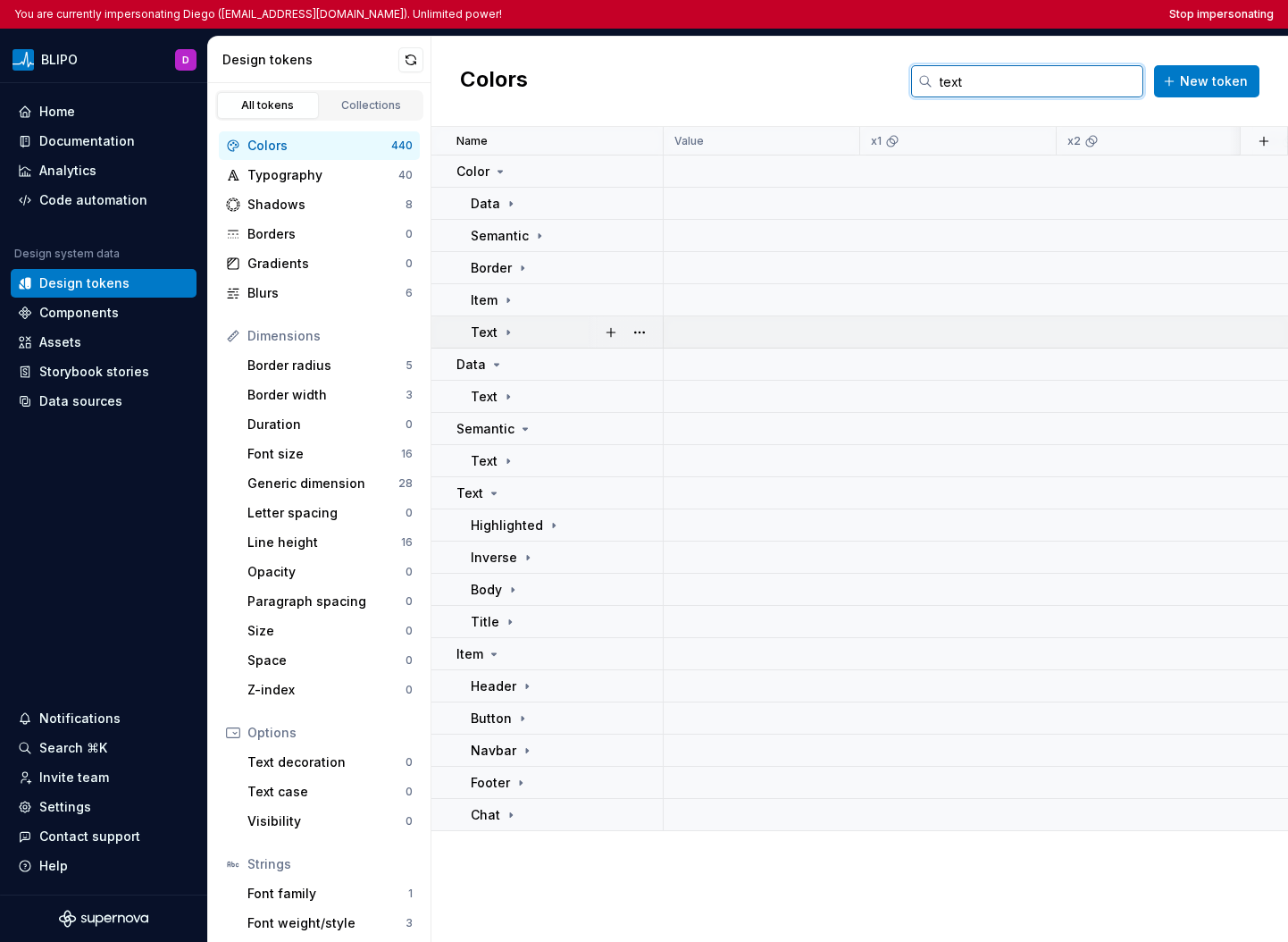
type input "text"
click at [494, 327] on p "Text" at bounding box center [484, 332] width 27 height 18
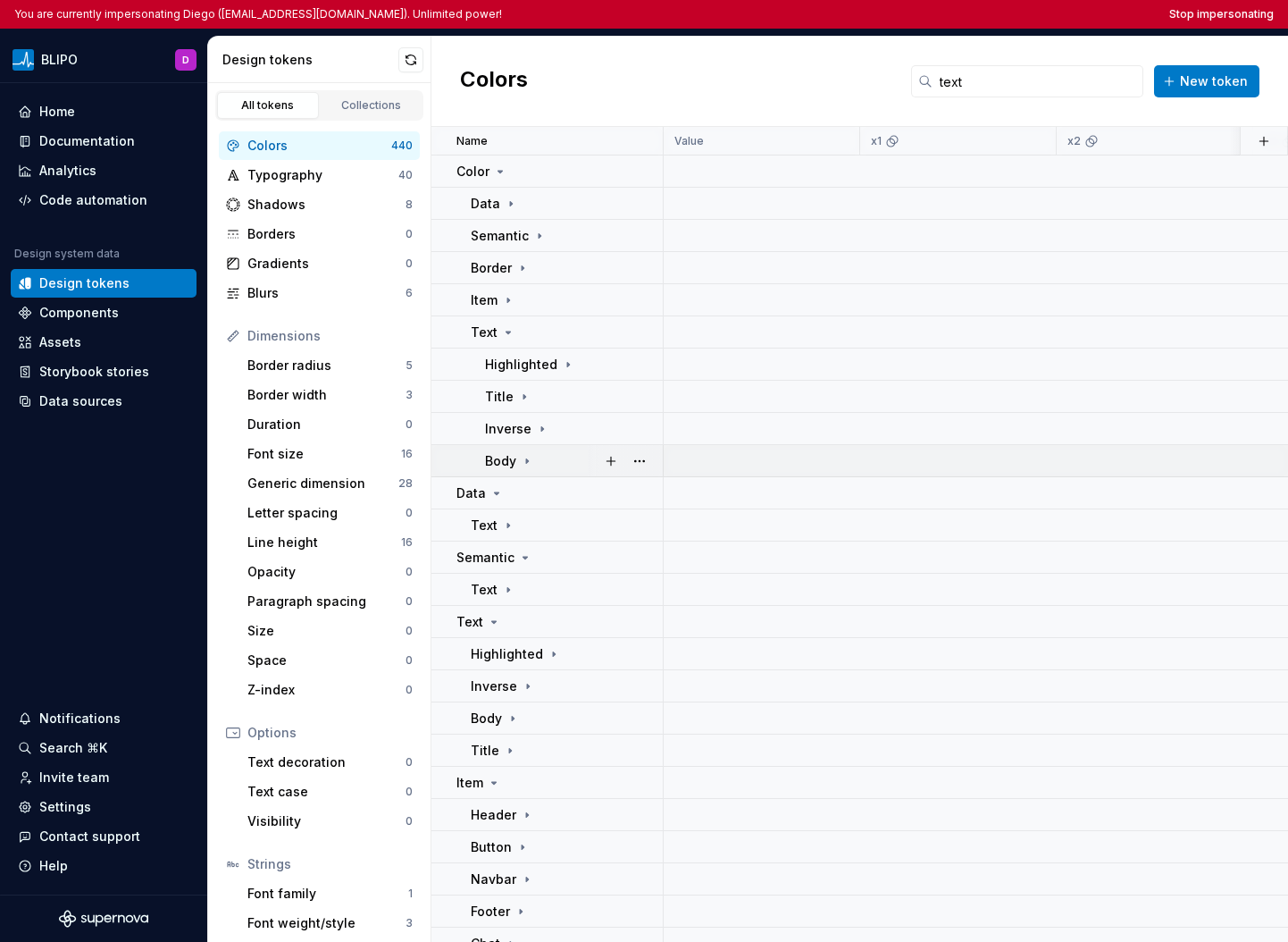
click at [527, 462] on icon at bounding box center [527, 460] width 14 height 14
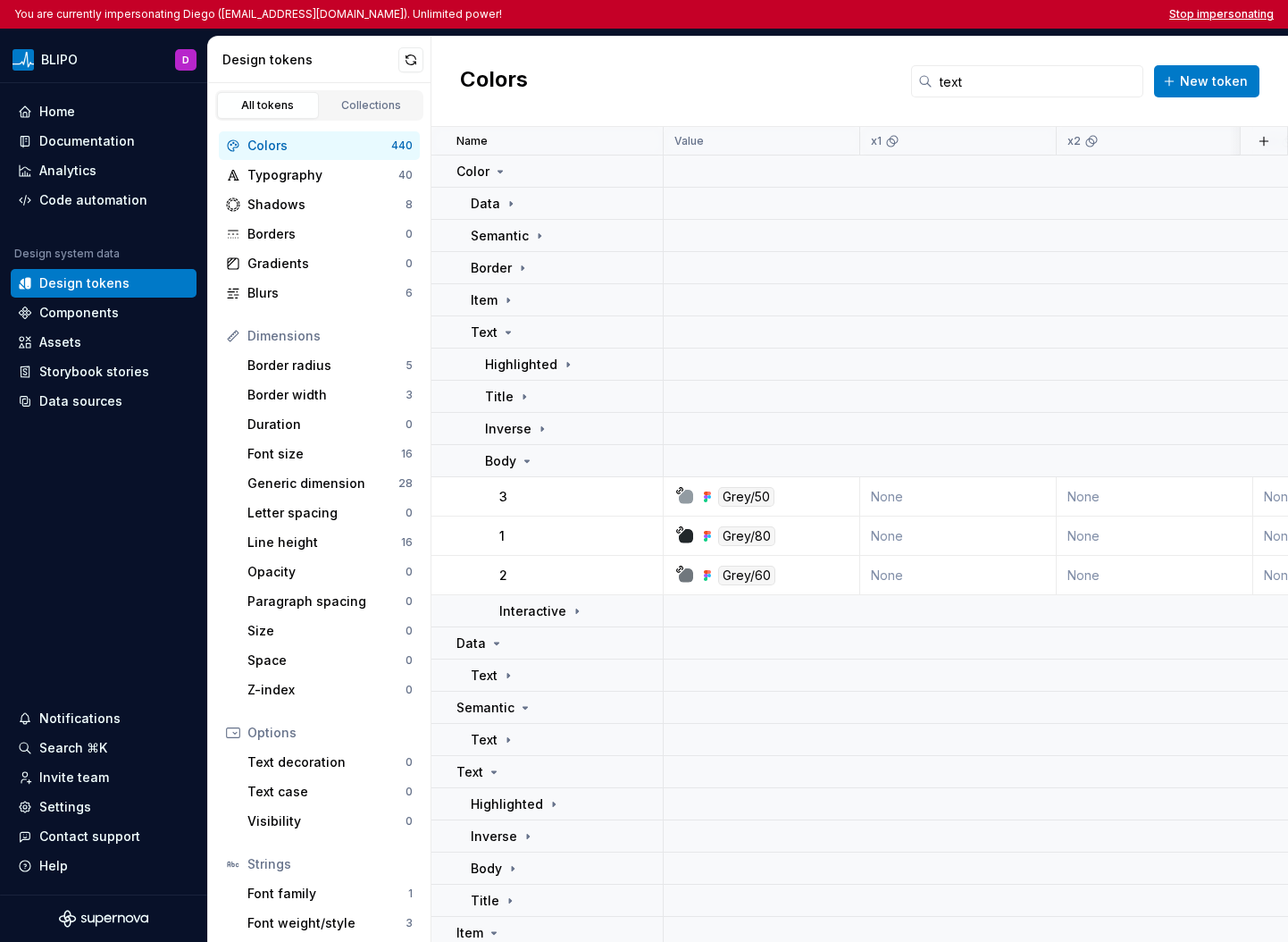
click at [866, 17] on button "Stop impersonating" at bounding box center [1222, 14] width 105 height 14
